Goal: Transaction & Acquisition: Purchase product/service

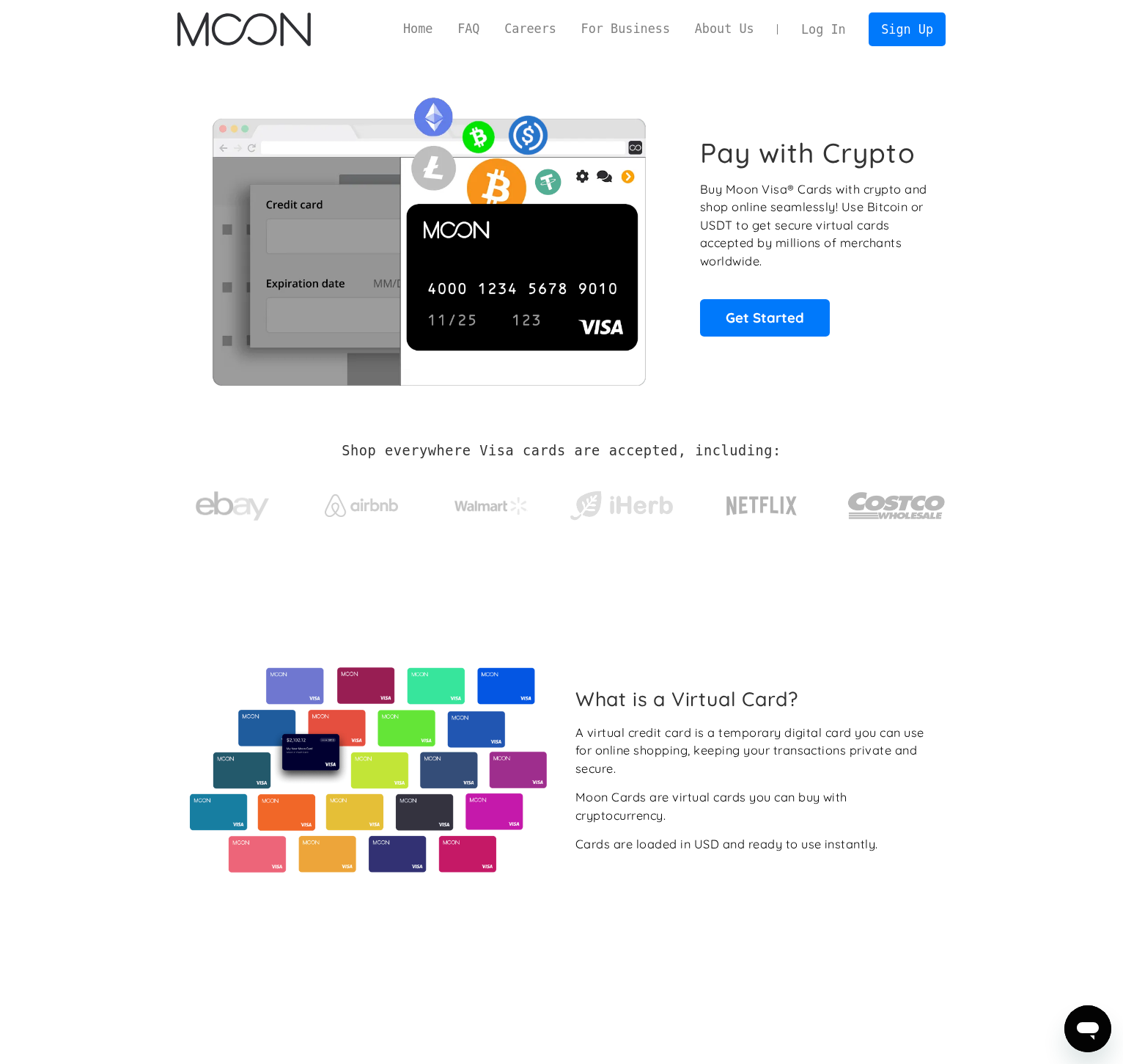
click at [810, 36] on link "Log In" at bounding box center [823, 29] width 69 height 32
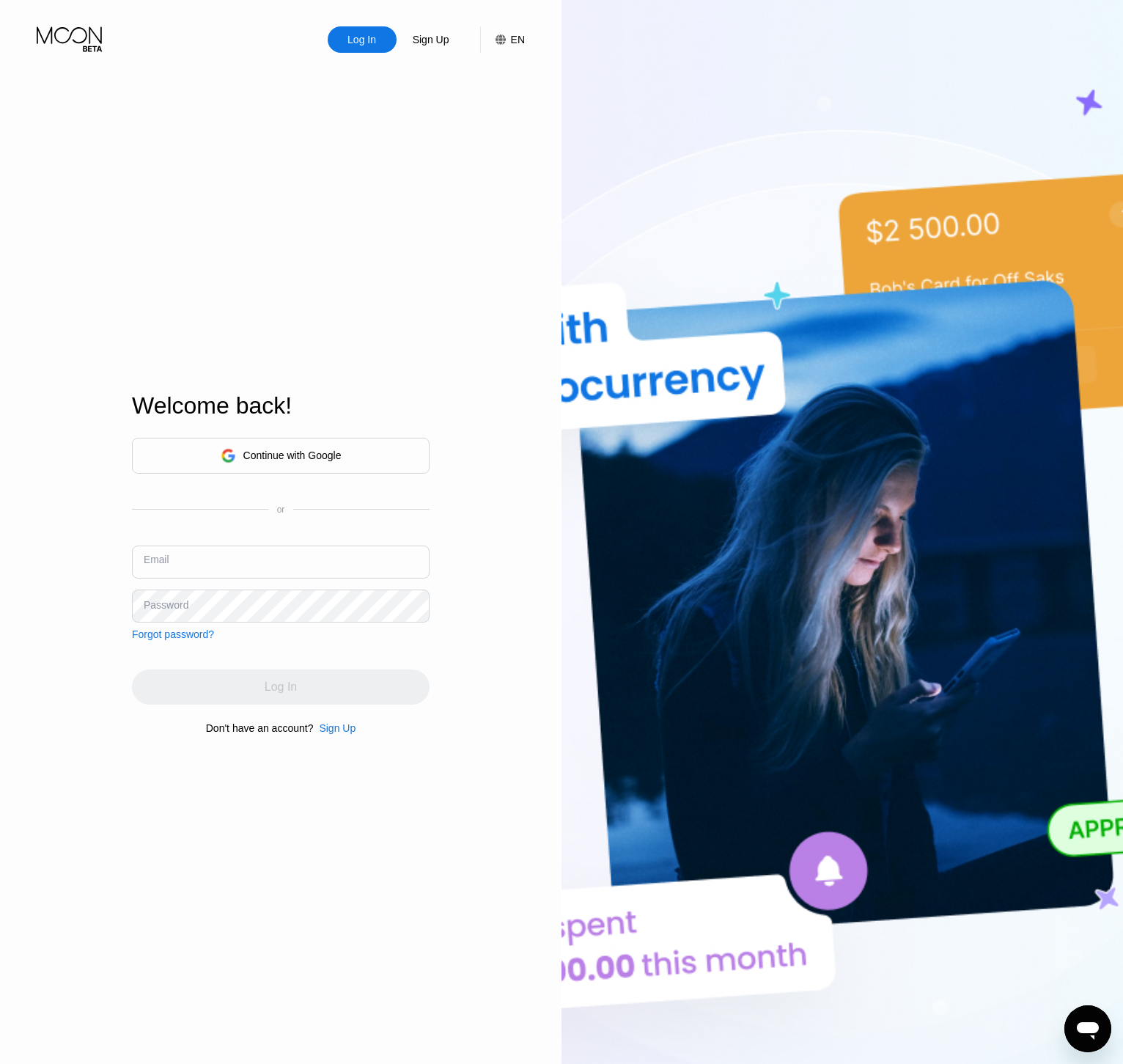
click at [237, 564] on input "text" at bounding box center [281, 561] width 298 height 33
type input "[PERSON_NAME][EMAIL_ADDRESS][DOMAIN_NAME]"
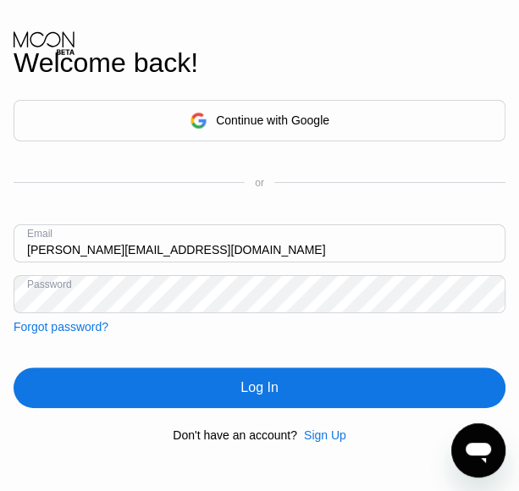
click at [123, 396] on div "Log In" at bounding box center [260, 387] width 492 height 41
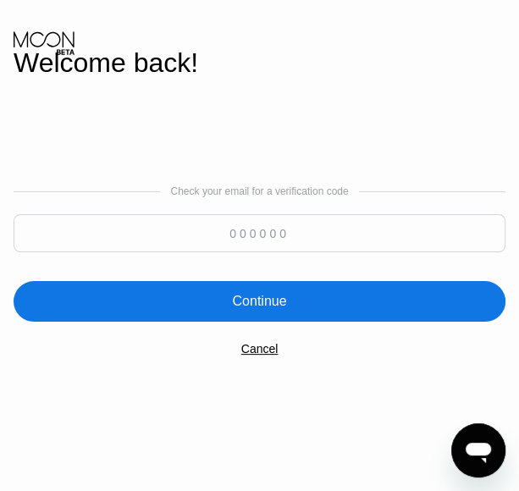
click at [301, 231] on input at bounding box center [260, 233] width 492 height 38
paste input "966393"
type input "966393"
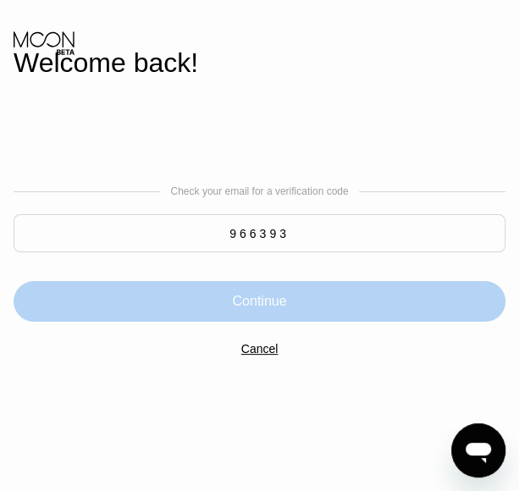
click at [300, 294] on div "Continue" at bounding box center [260, 301] width 492 height 41
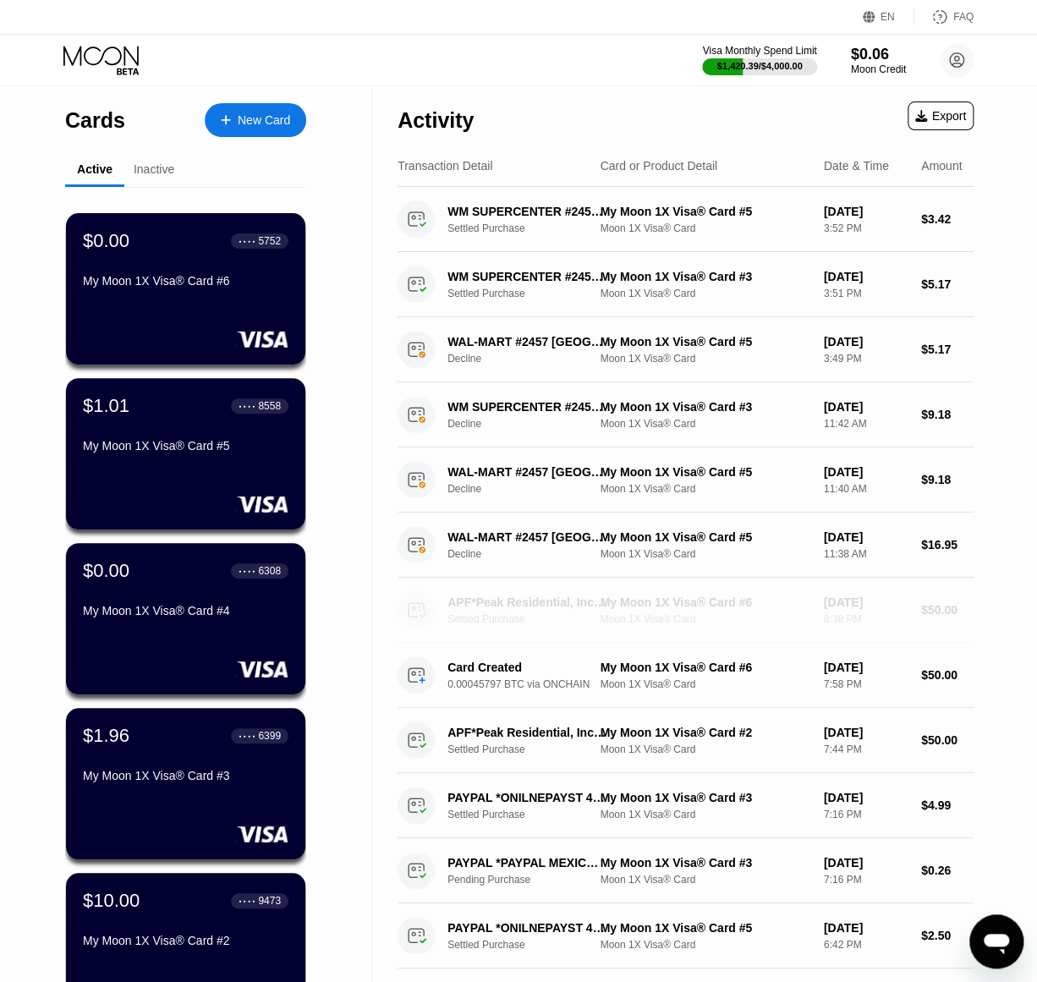
click at [495, 582] on div "APF*Peak Residential, Inc916-9885357 US Settled Purchase My Moon 1X Visa® Card …" at bounding box center [686, 610] width 576 height 65
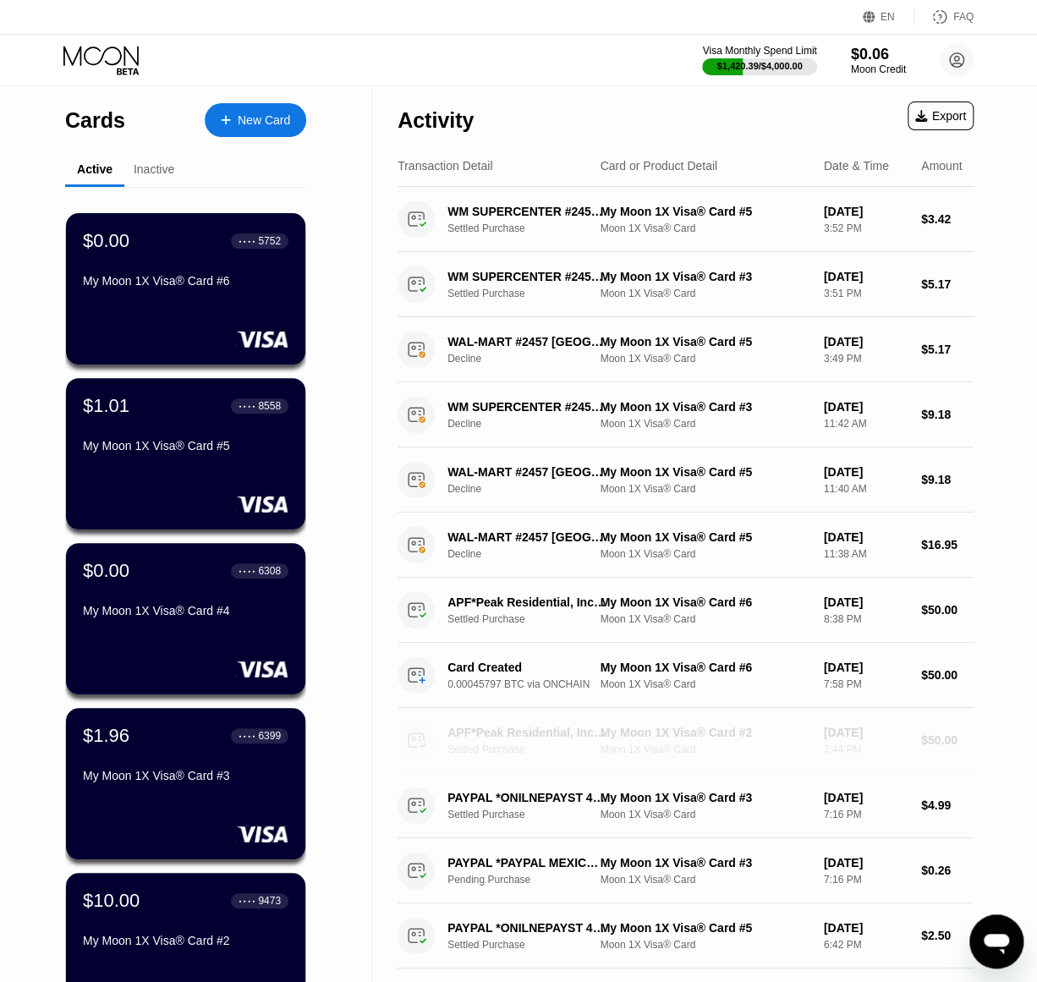
click at [538, 728] on div "APF*Peak Residential, Inc916-9885357 US" at bounding box center [527, 733] width 158 height 14
click at [259, 122] on div "New Card" at bounding box center [264, 120] width 52 height 14
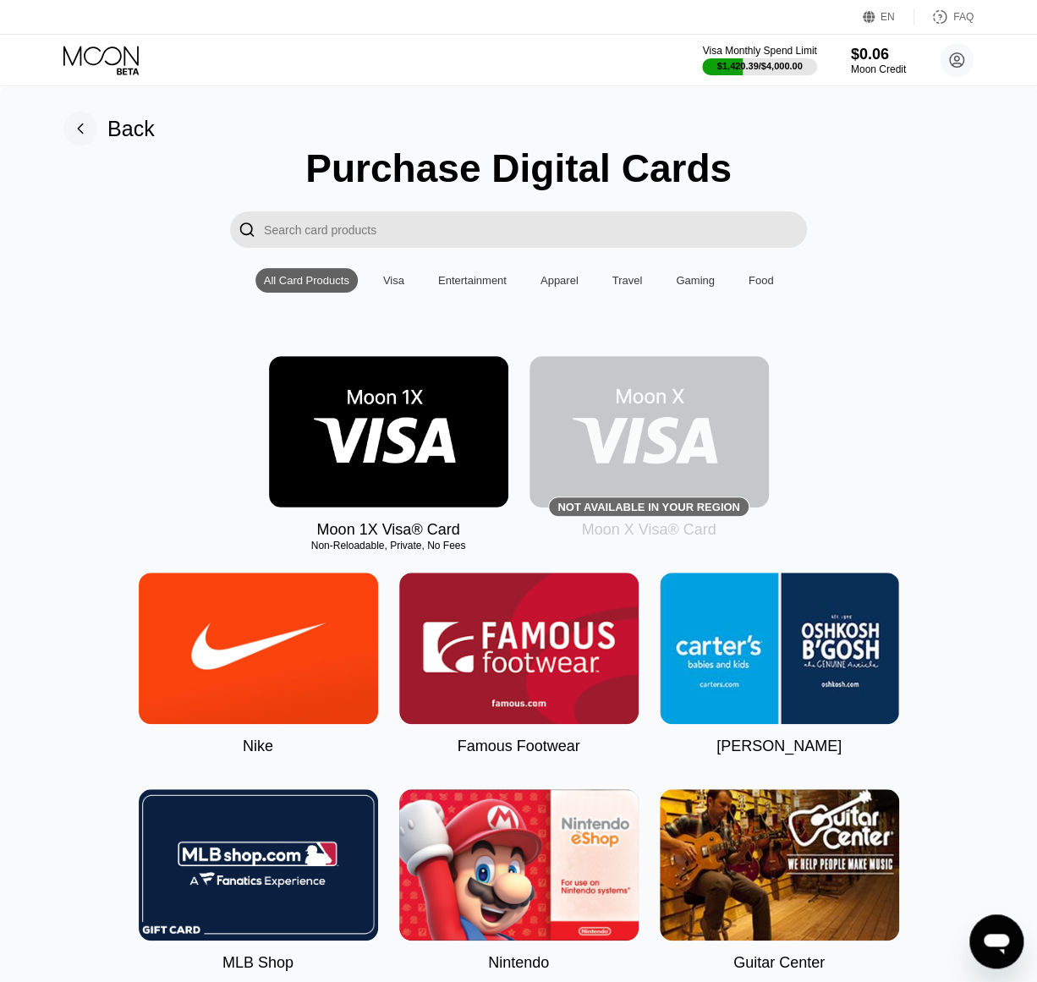
click at [387, 458] on img at bounding box center [388, 431] width 239 height 151
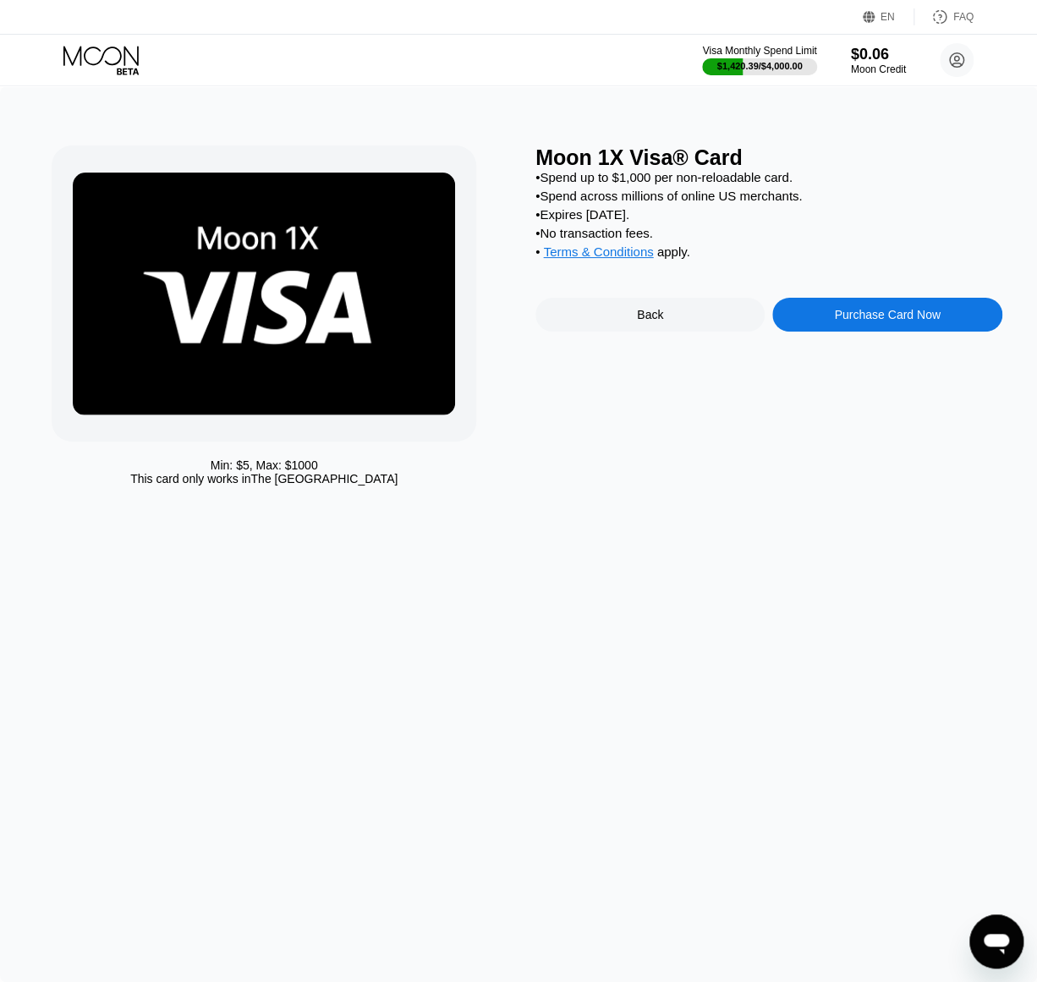
click at [889, 318] on div "Purchase Card Now" at bounding box center [887, 315] width 106 height 14
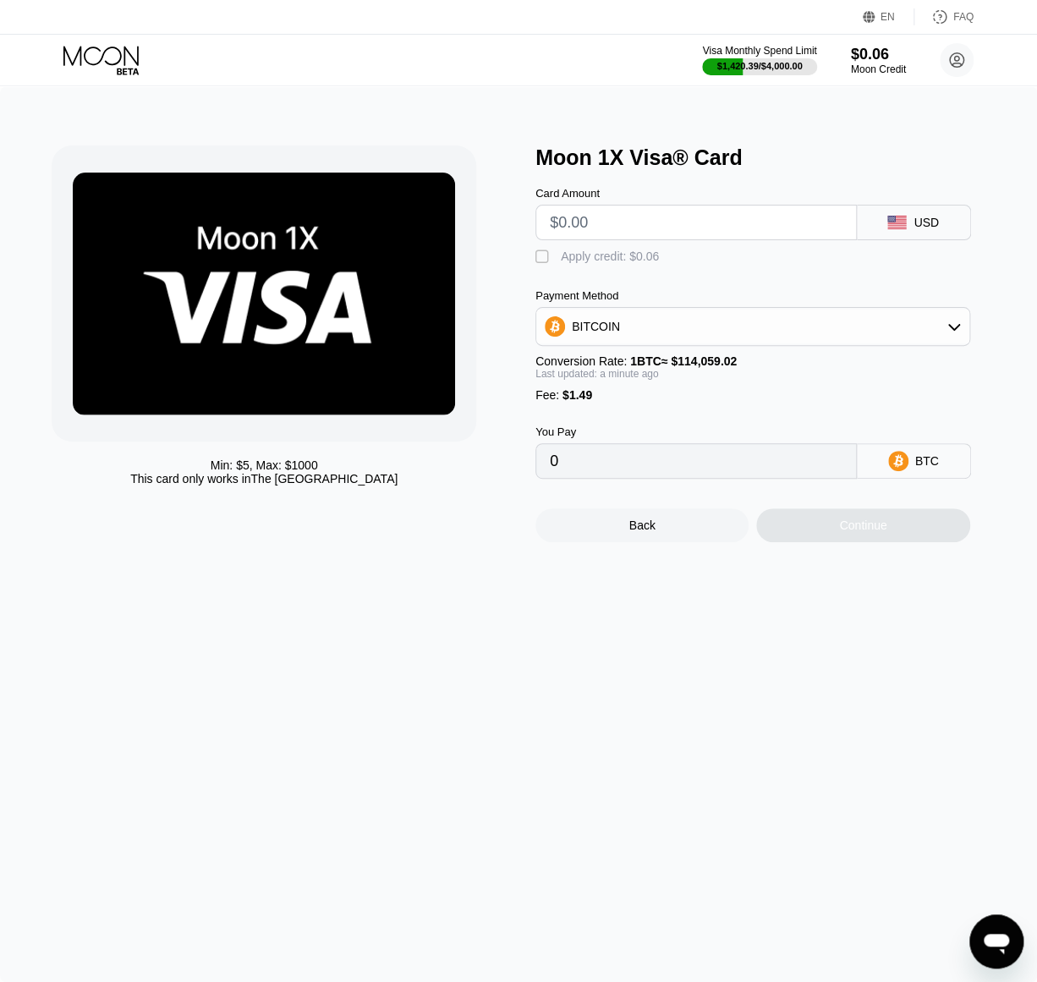
click at [607, 222] on input "text" at bounding box center [696, 223] width 293 height 34
type input "$320"
type input "0.00281863"
click at [623, 222] on input "$320" at bounding box center [696, 223] width 293 height 34
type input "$32"
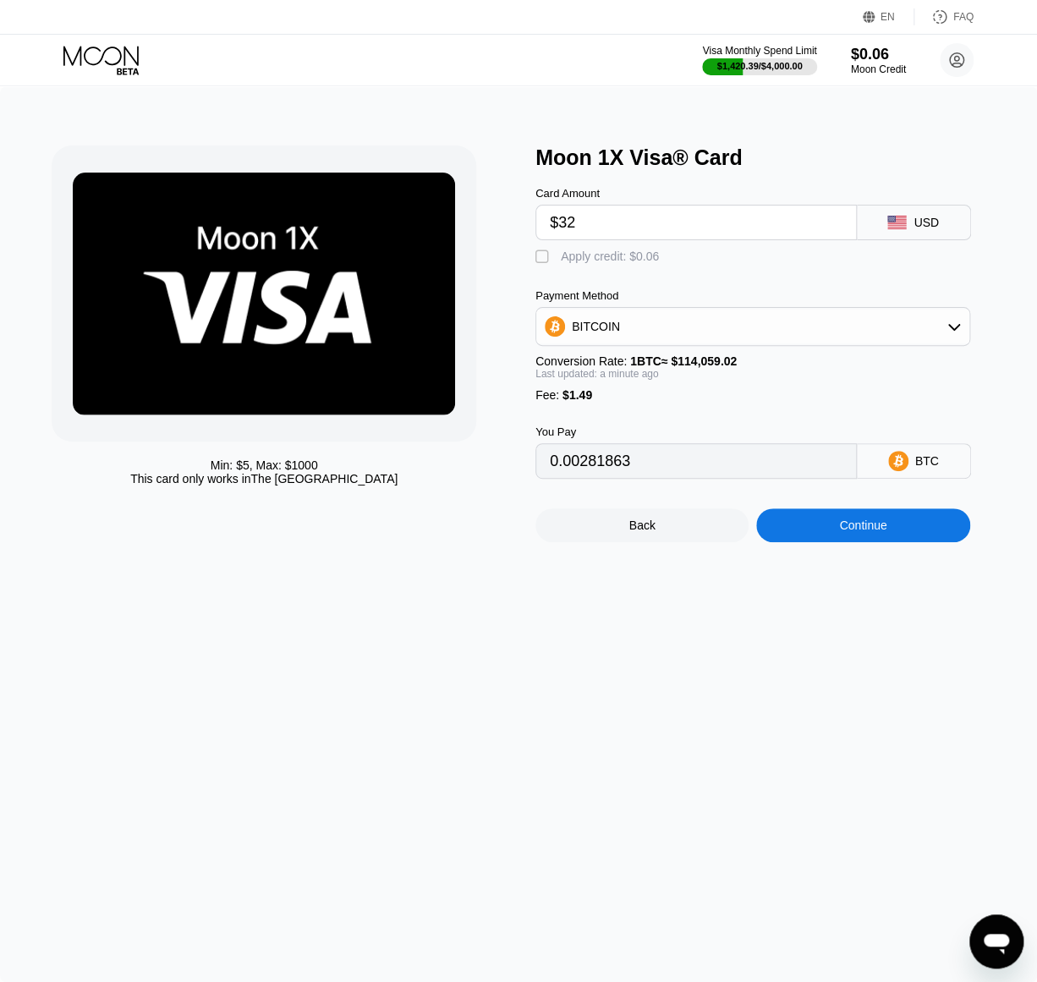
type input "0.00029362"
type input "$3"
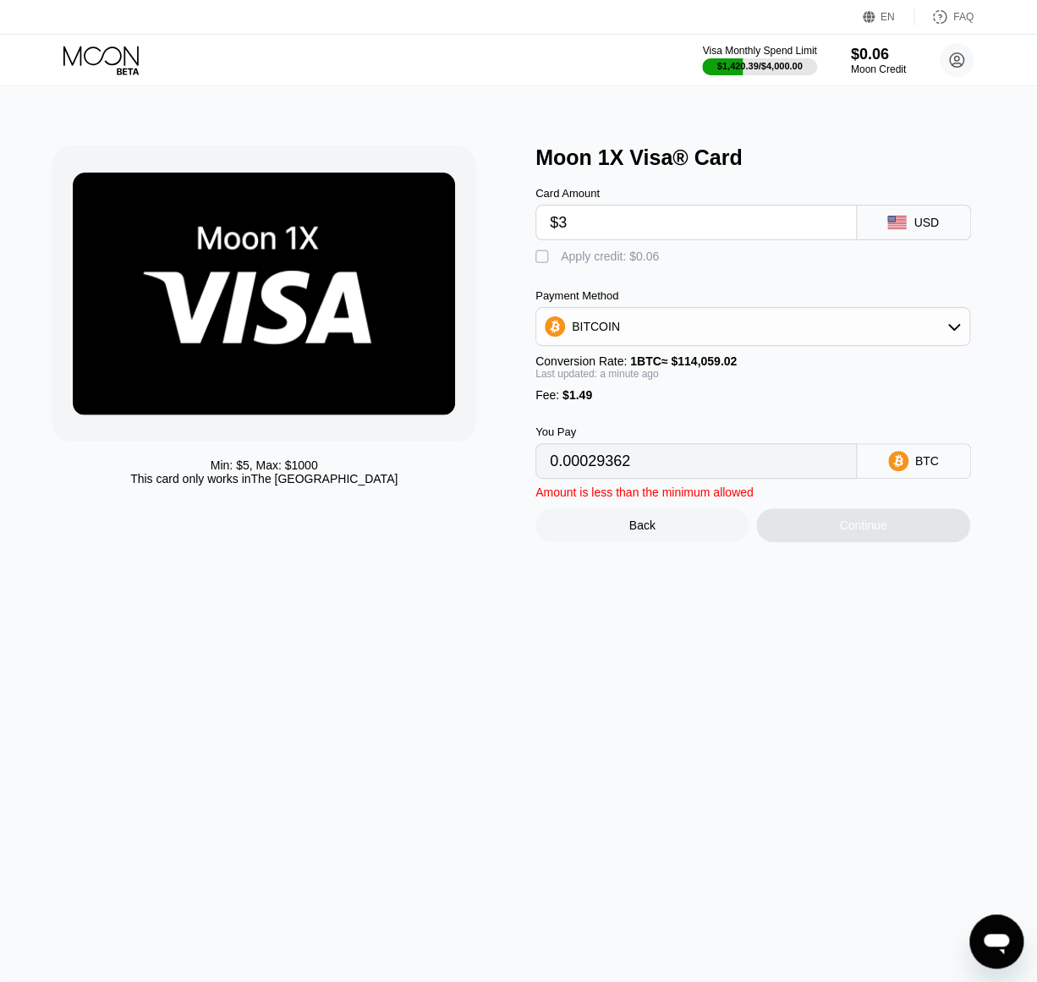
type input "0.00003937"
type input "$319"
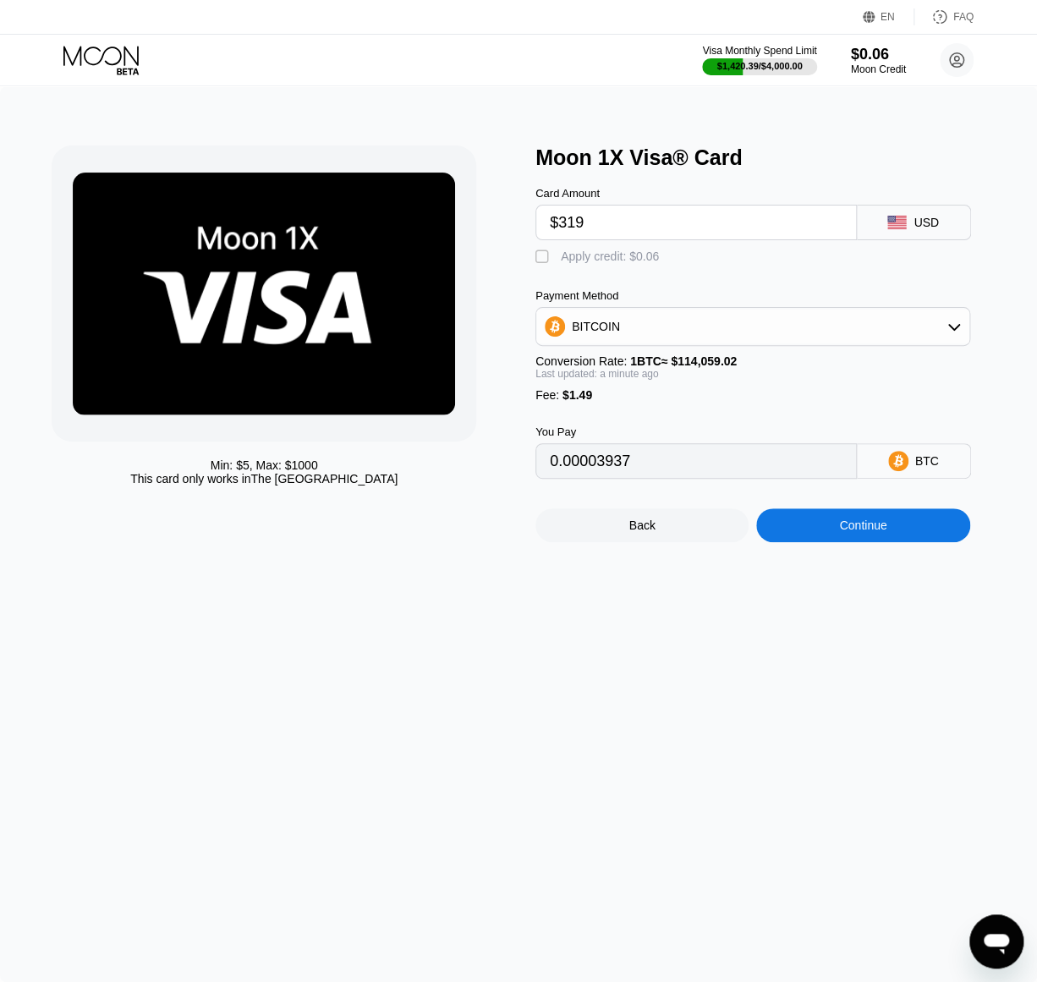
type input "0.00280987"
type input "$319"
click at [843, 531] on div "Continue" at bounding box center [862, 526] width 47 height 14
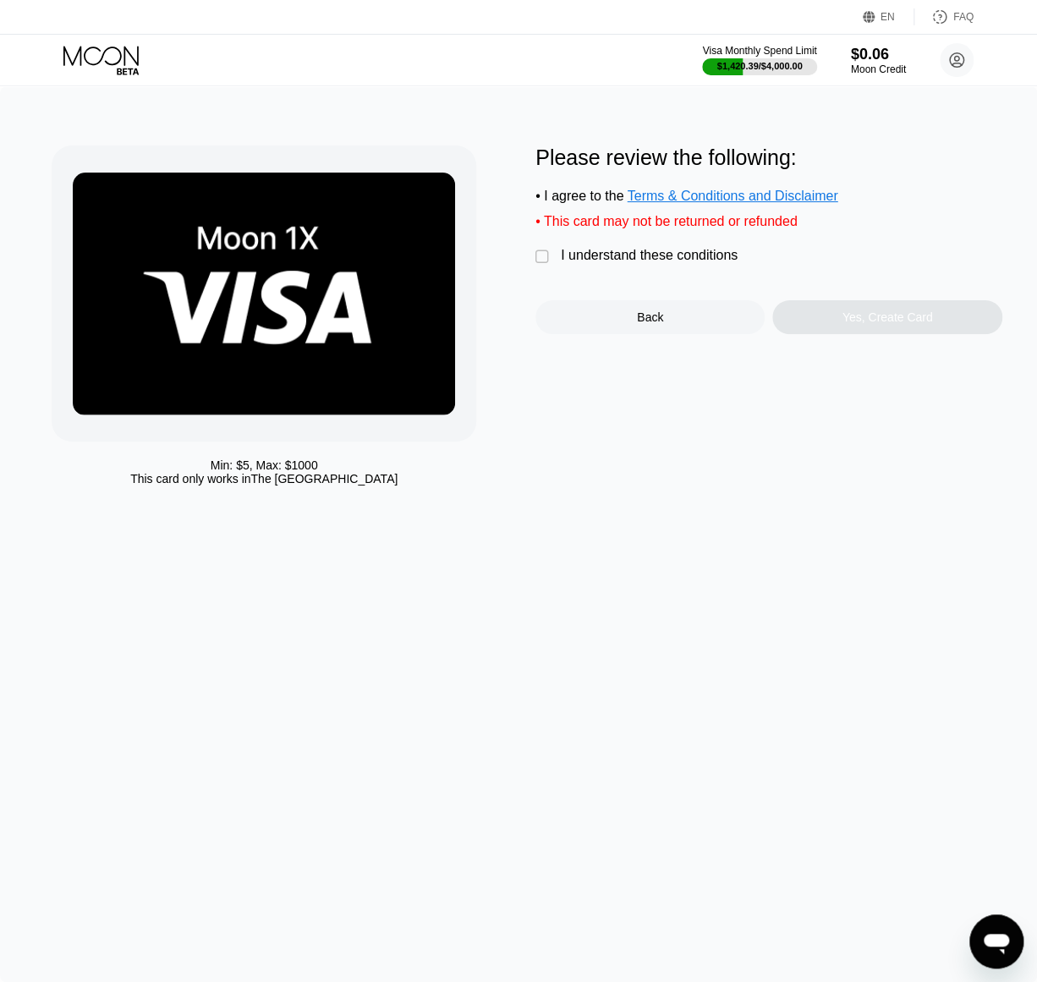
click at [542, 261] on div "" at bounding box center [544, 257] width 17 height 17
click at [932, 322] on div "Yes, Create Card" at bounding box center [888, 318] width 91 height 14
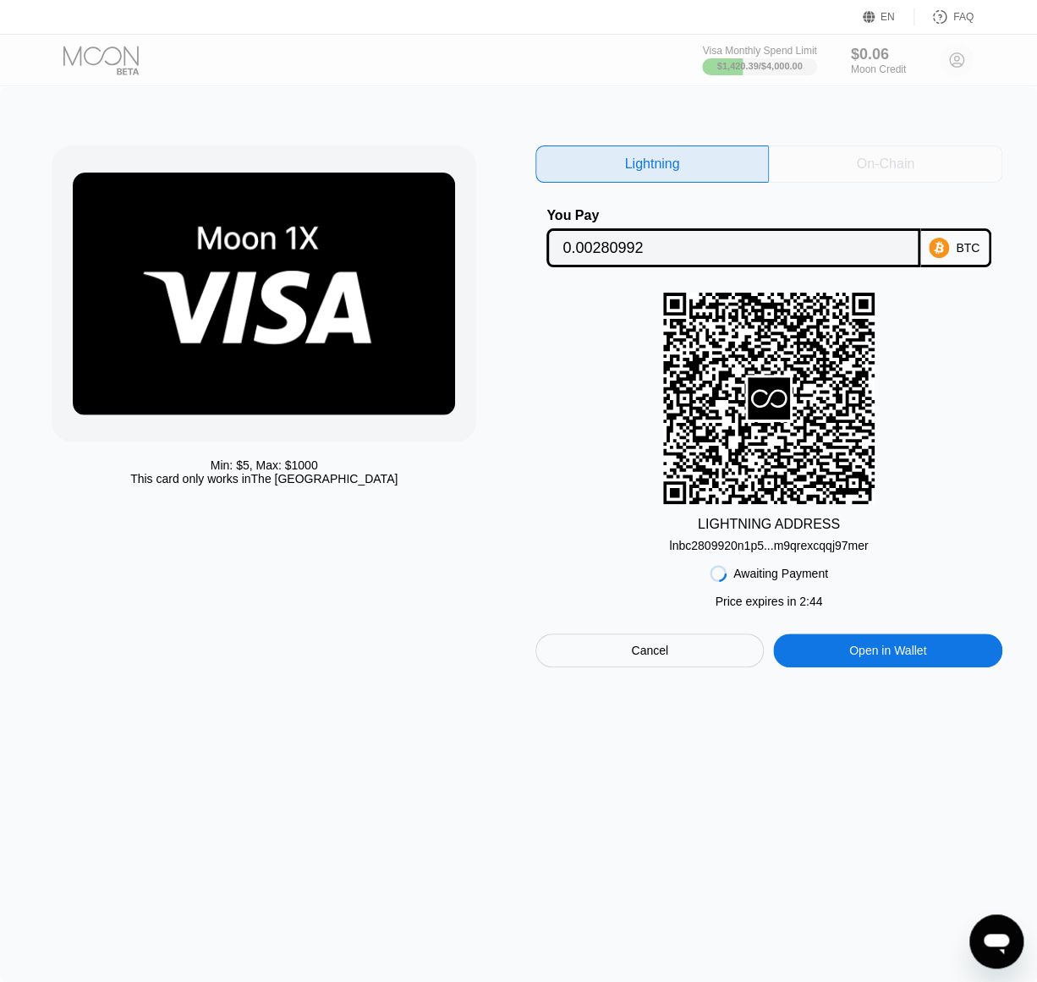
click at [834, 172] on div "On-Chain" at bounding box center [886, 164] width 234 height 37
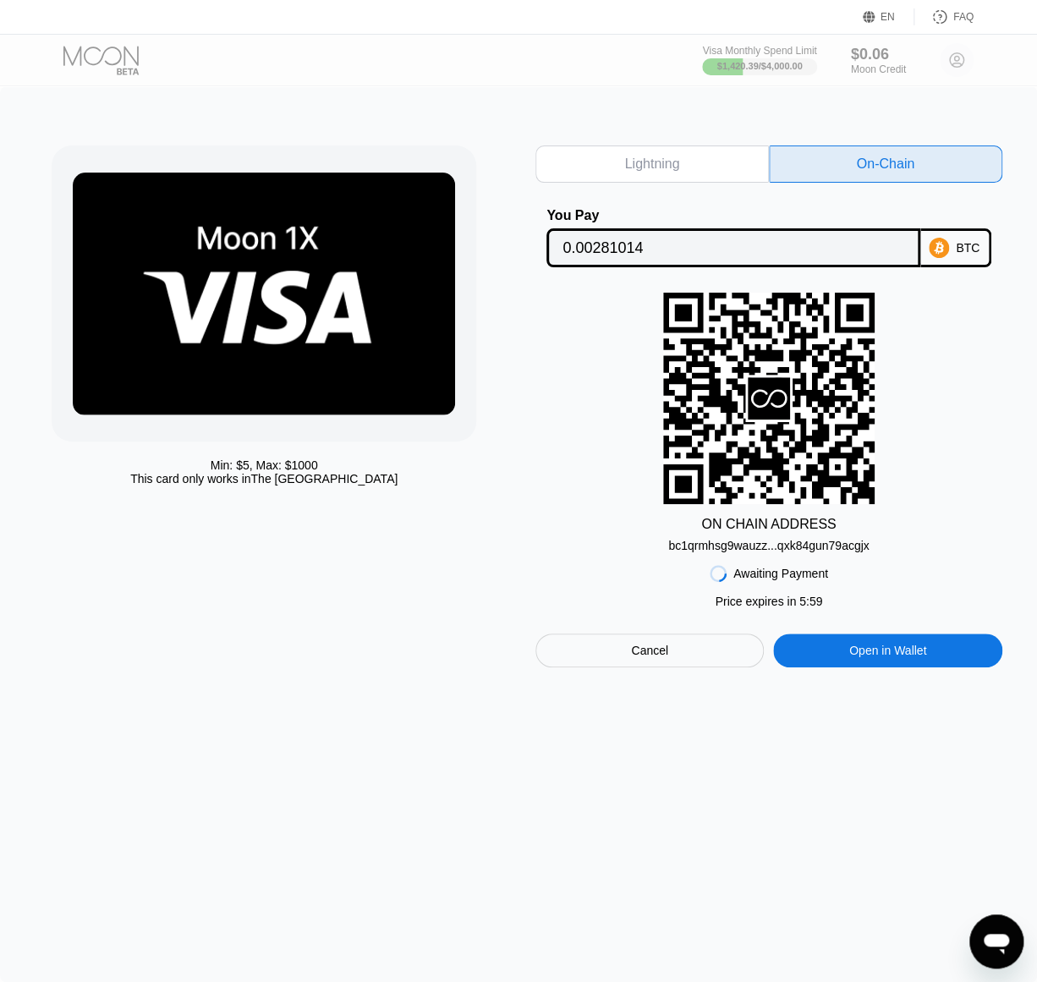
click at [734, 241] on input "0.00281014" at bounding box center [733, 248] width 341 height 34
click at [776, 543] on div "bc1qrmhsg9wauzz...qxk84gun79acgjx" at bounding box center [768, 546] width 201 height 14
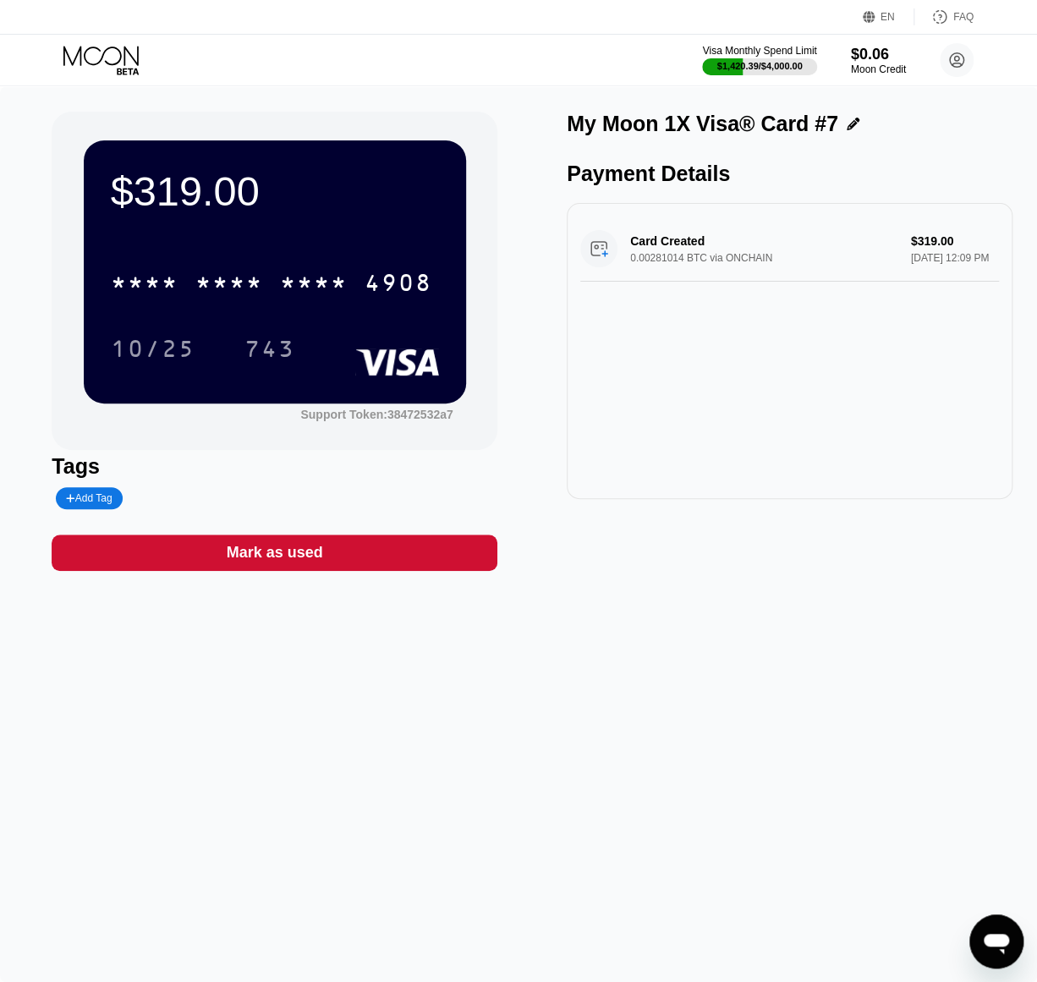
click at [719, 704] on div "$319.00 * * * * * * * * * * * * 4908 10/25 743 Support Token: 38472532a7 Tags A…" at bounding box center [518, 534] width 1037 height 896
click at [278, 329] on div "743" at bounding box center [270, 348] width 76 height 42
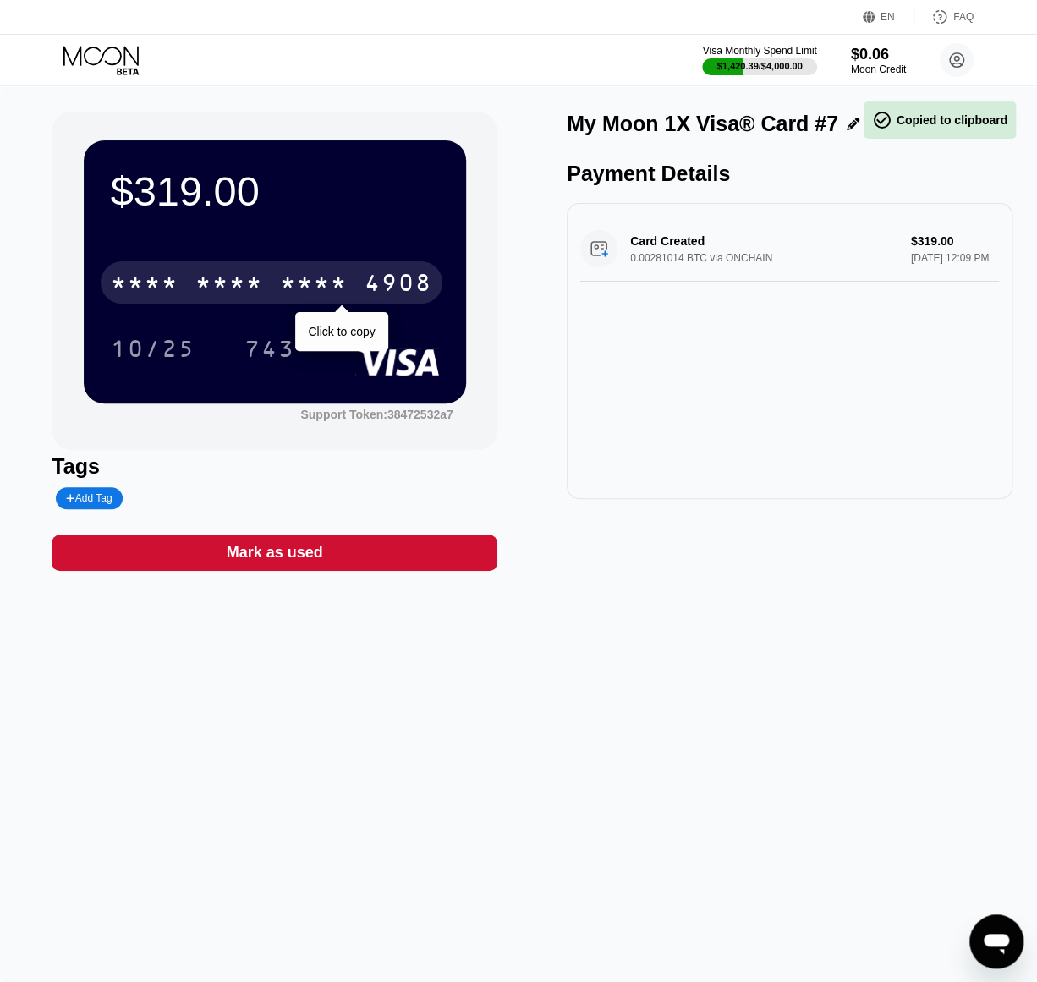
click at [247, 264] on div "* * * * * * * * * * * * 4908" at bounding box center [272, 282] width 342 height 42
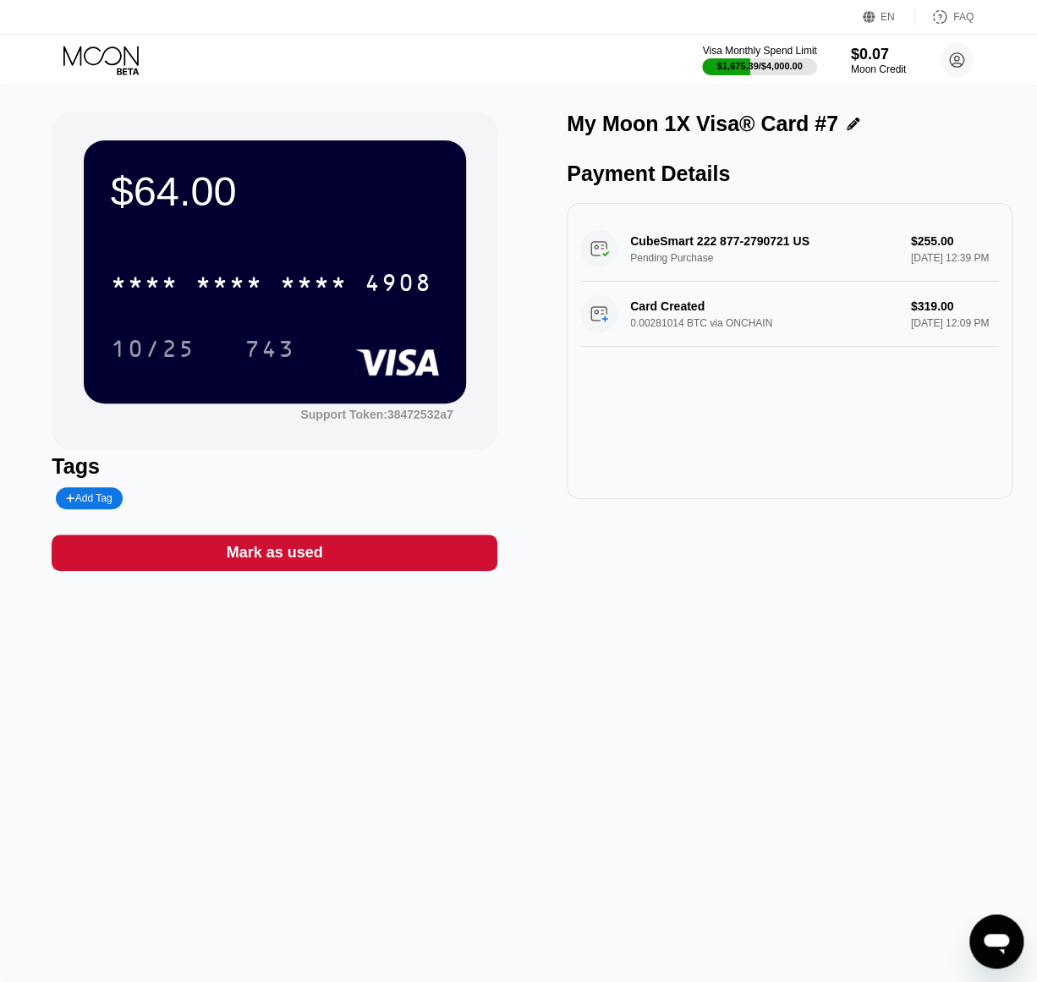
click at [181, 256] on div "* * * * * * * * * * * * 4908" at bounding box center [275, 278] width 328 height 58
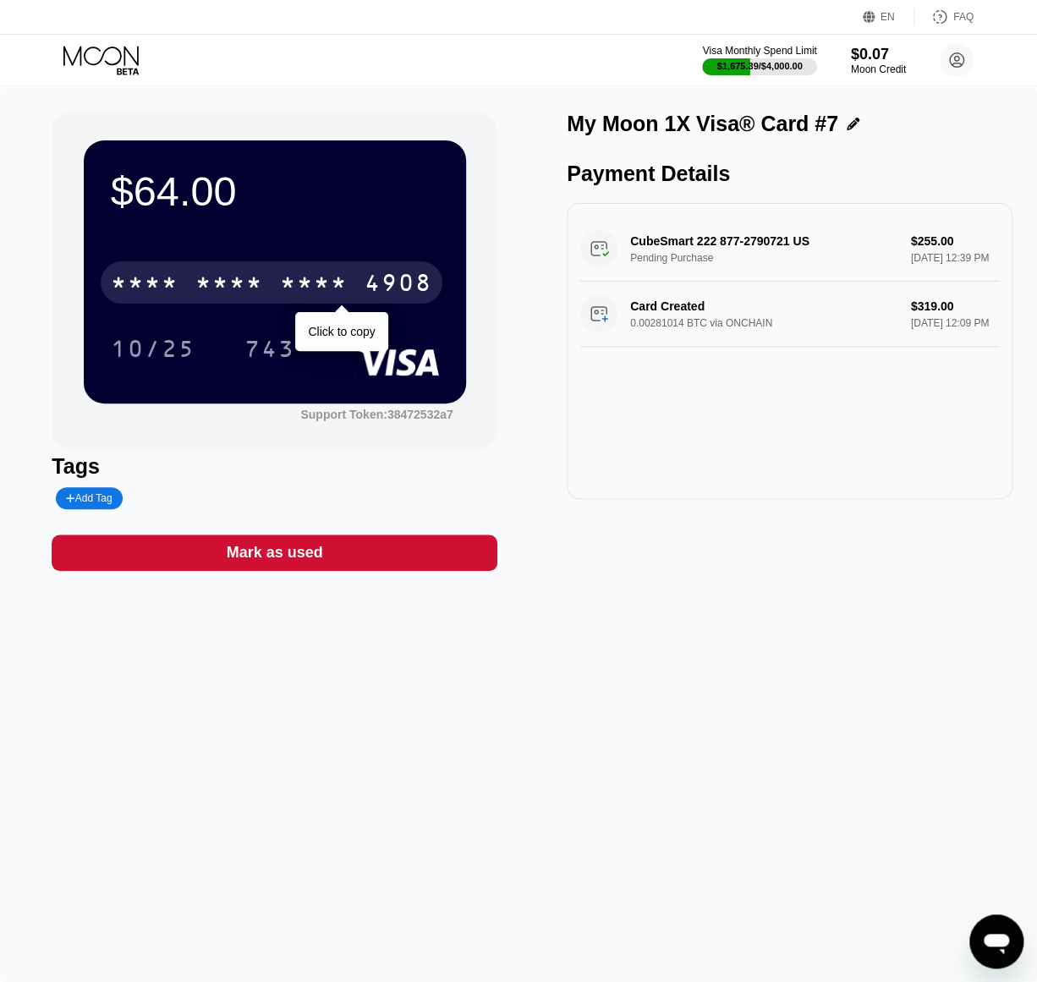
click at [208, 267] on div "* * * * * * * * * * * * 4908" at bounding box center [272, 282] width 342 height 42
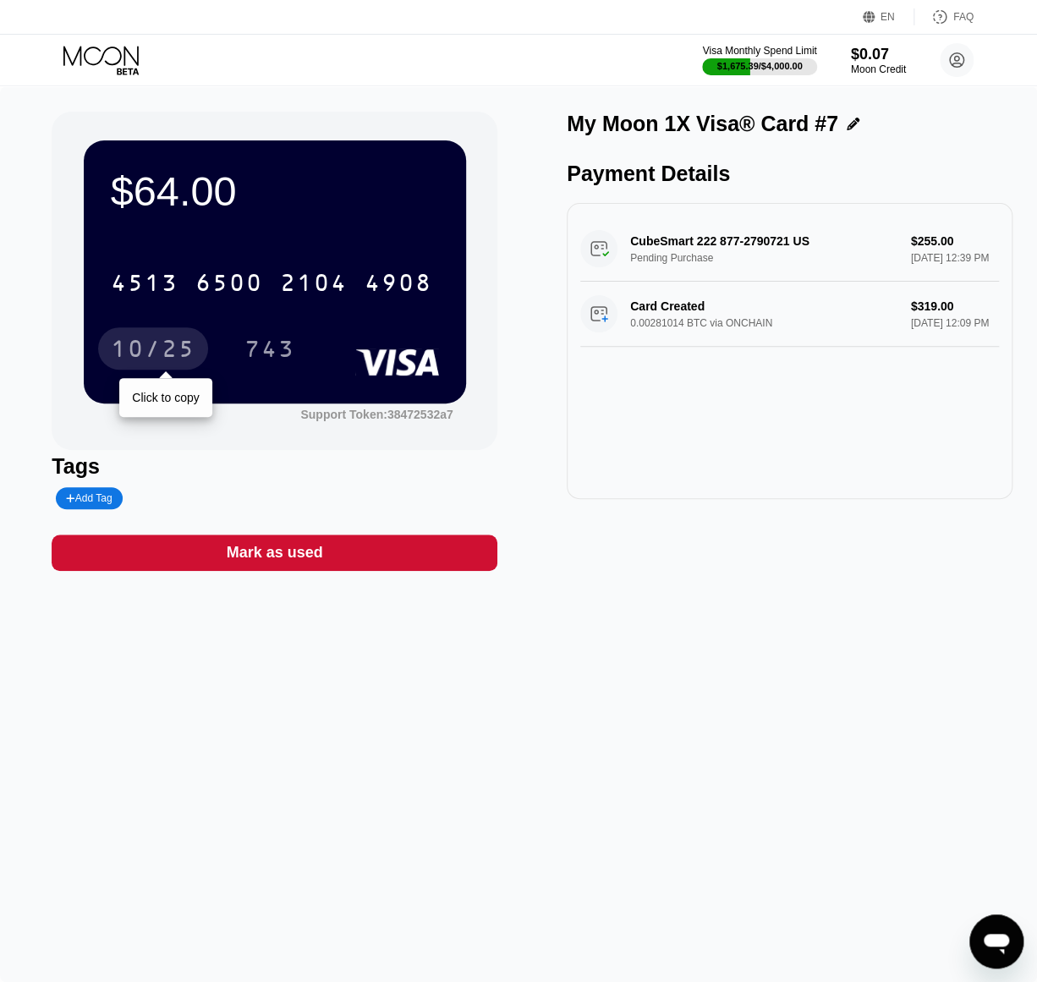
click at [157, 349] on div "10/25" at bounding box center [153, 351] width 85 height 27
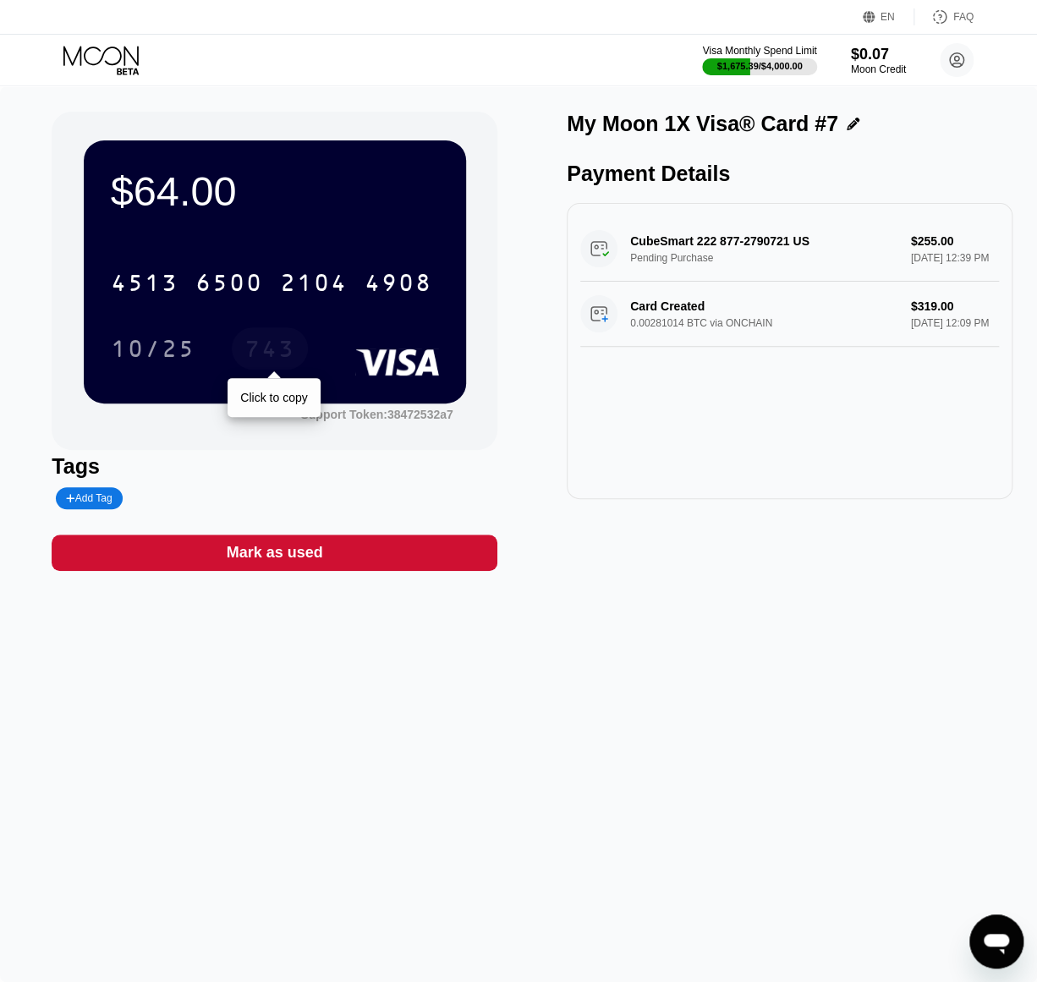
click at [261, 333] on div "743" at bounding box center [270, 348] width 76 height 42
